Goal: Information Seeking & Learning: Learn about a topic

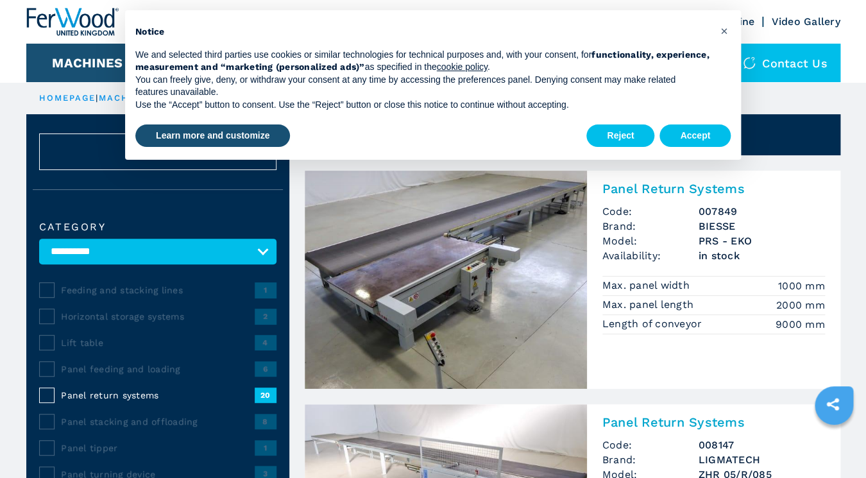
click at [437, 264] on img at bounding box center [446, 280] width 282 height 218
click at [690, 134] on button "Accept" at bounding box center [694, 135] width 71 height 23
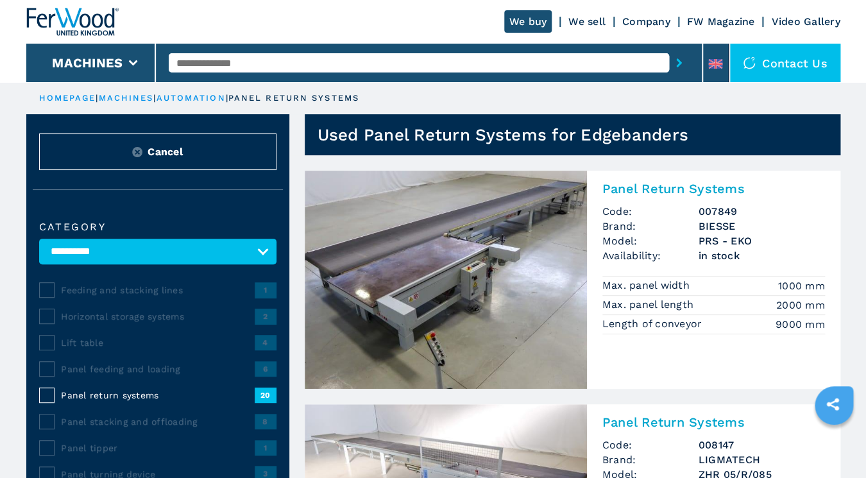
click at [540, 207] on img at bounding box center [446, 280] width 282 height 218
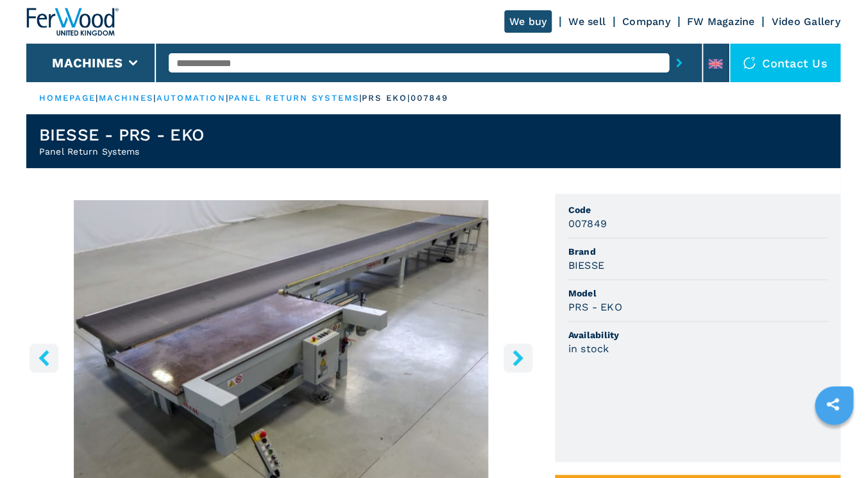
click at [299, 300] on img "Go to Slide 1" at bounding box center [281, 355] width 510 height 311
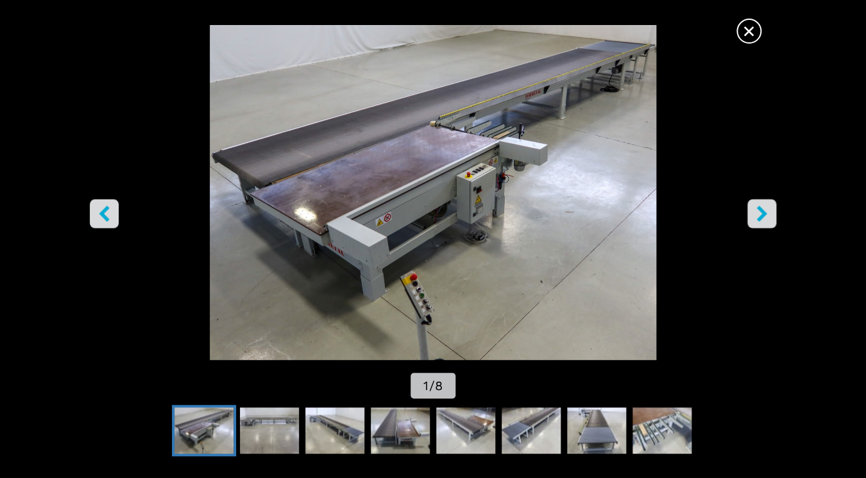
click at [299, 300] on div "Go to Slide 1" at bounding box center [433, 192] width 866 height 335
click at [532, 447] on img "Go to Slide 6" at bounding box center [531, 430] width 59 height 46
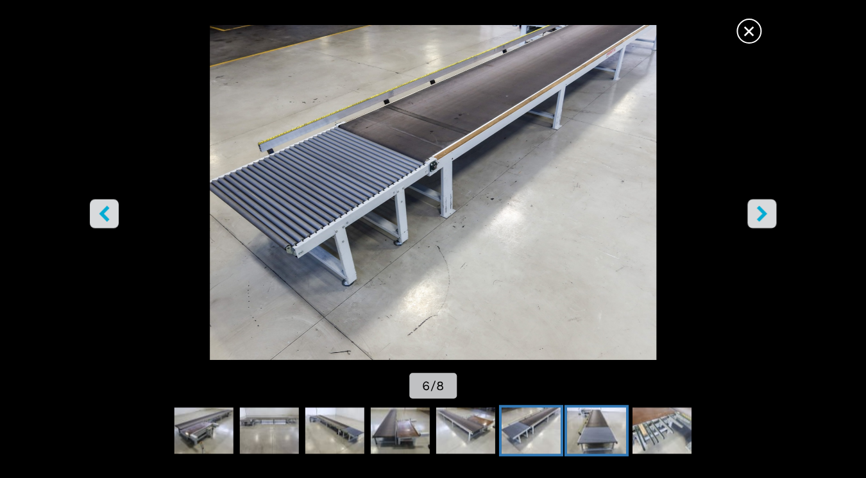
click at [581, 432] on img "Go to Slide 7" at bounding box center [596, 430] width 59 height 46
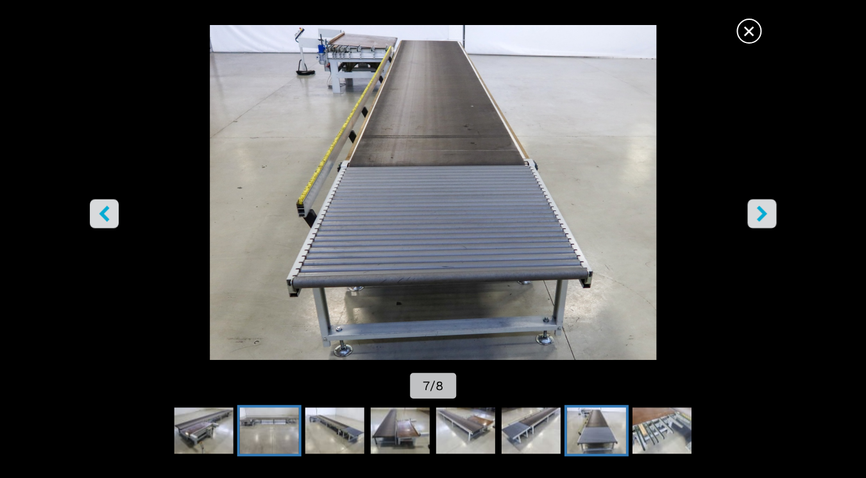
click at [293, 421] on img "Go to Slide 2" at bounding box center [269, 430] width 59 height 46
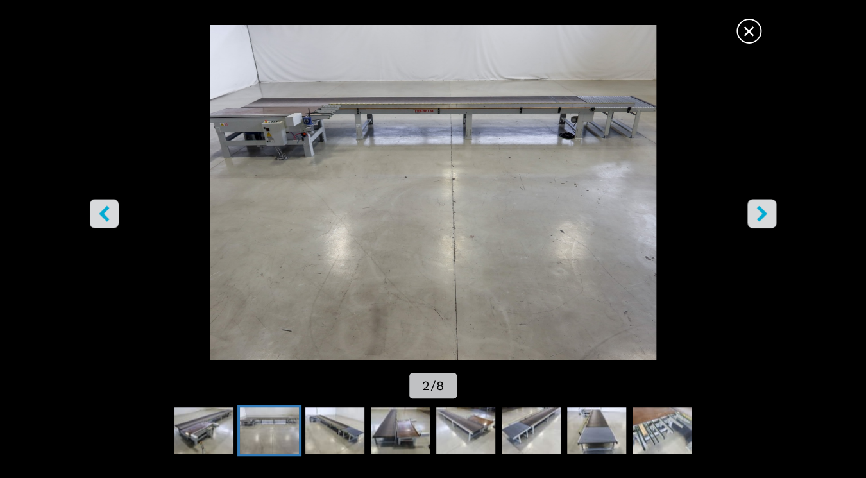
click at [240, 432] on img "Go to Slide 2" at bounding box center [269, 430] width 59 height 46
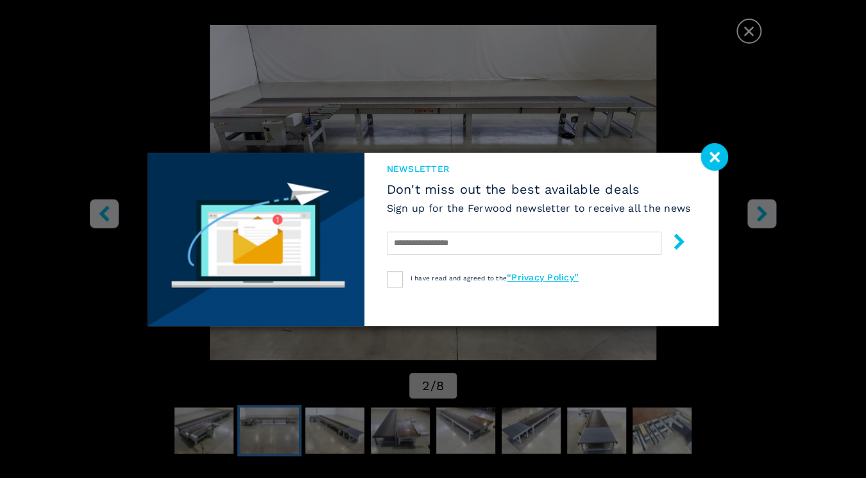
click at [200, 432] on div "newsletter Don't miss out the best available deals Sign up for the Ferwood news…" at bounding box center [433, 239] width 866 height 478
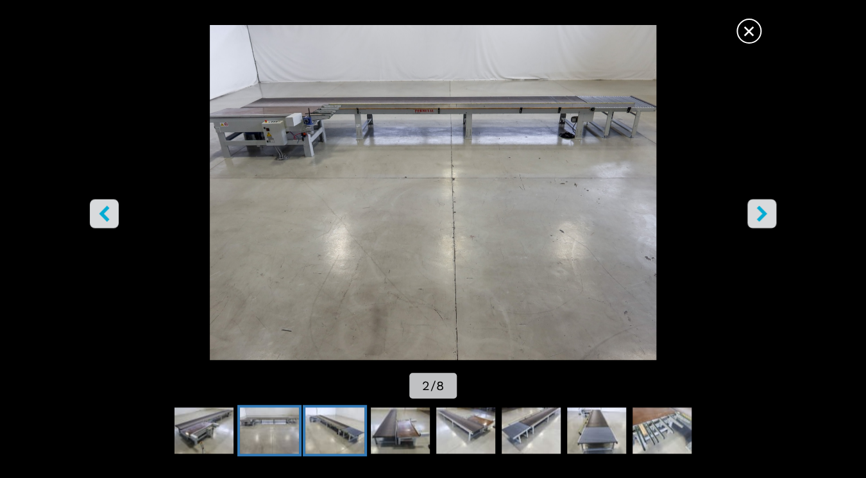
click at [334, 427] on img "Go to Slide 3" at bounding box center [334, 430] width 59 height 46
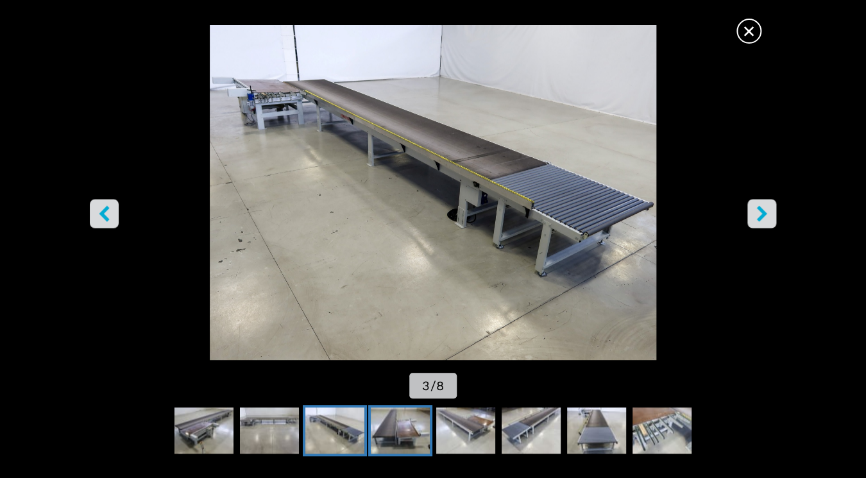
click at [394, 426] on img "Go to Slide 4" at bounding box center [400, 430] width 59 height 46
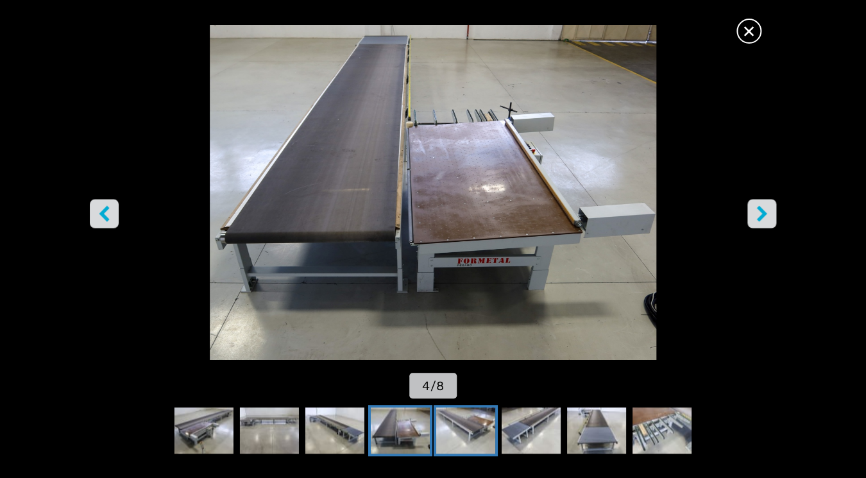
click at [446, 427] on img "Go to Slide 5" at bounding box center [465, 430] width 59 height 46
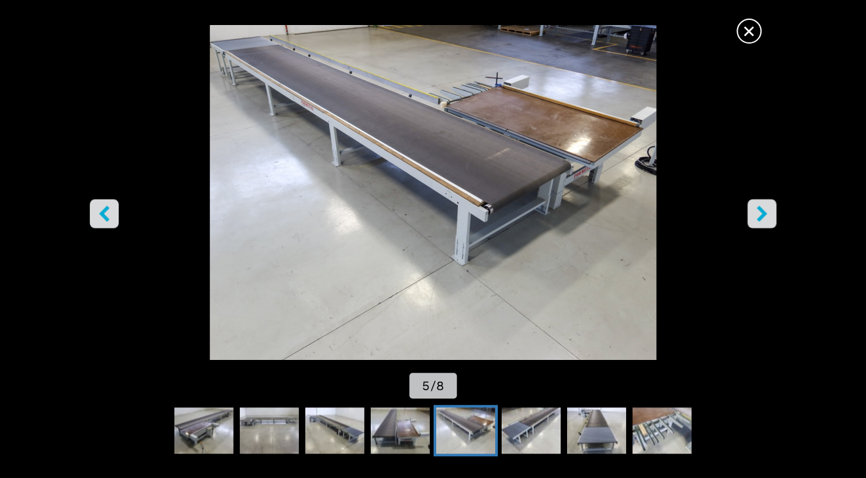
click at [747, 29] on span "×" at bounding box center [749, 28] width 22 height 22
